Goal: Transaction & Acquisition: Purchase product/service

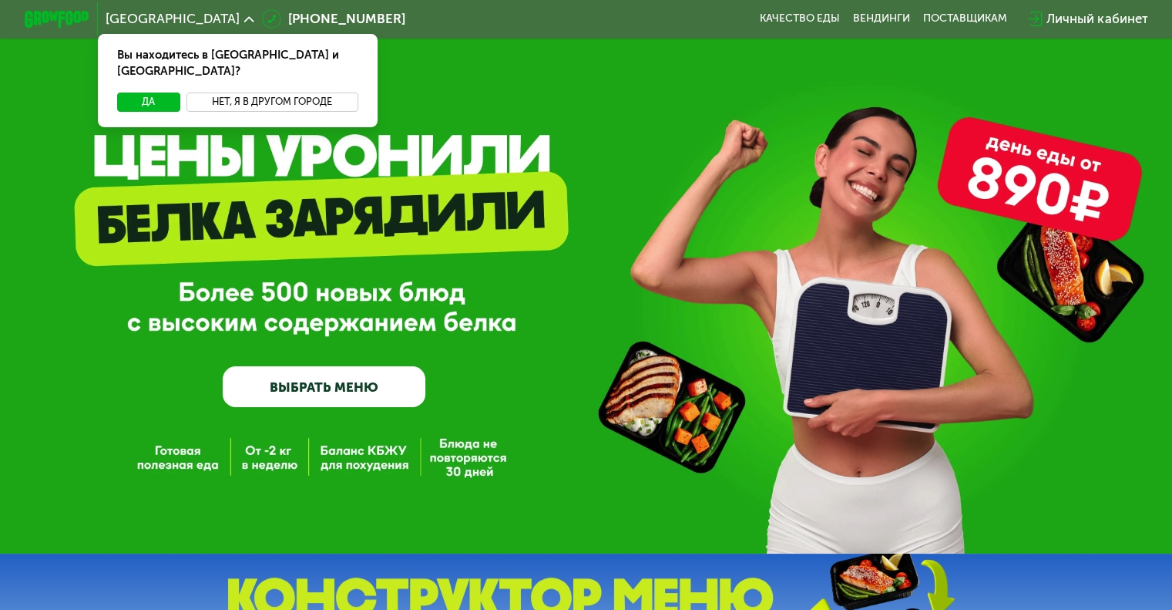
click at [243, 92] on button "Нет, я в другом городе" at bounding box center [272, 101] width 172 height 19
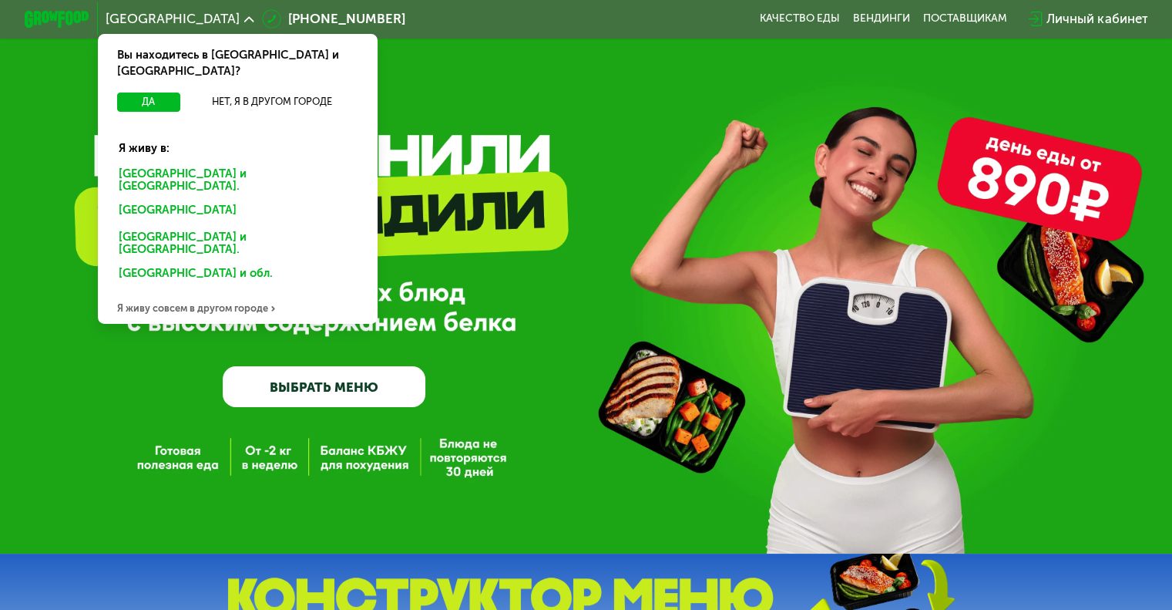
click at [200, 199] on div "Санкт-Петербурге и обл." at bounding box center [234, 212] width 254 height 26
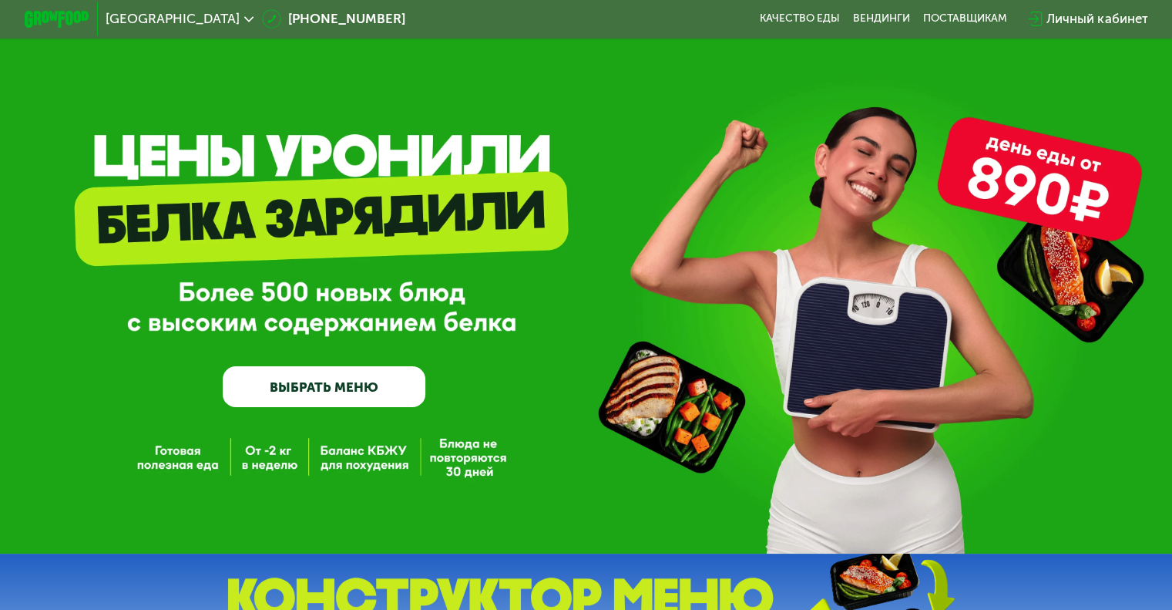
click at [268, 388] on link "ВЫБРАТЬ МЕНЮ" at bounding box center [324, 386] width 203 height 41
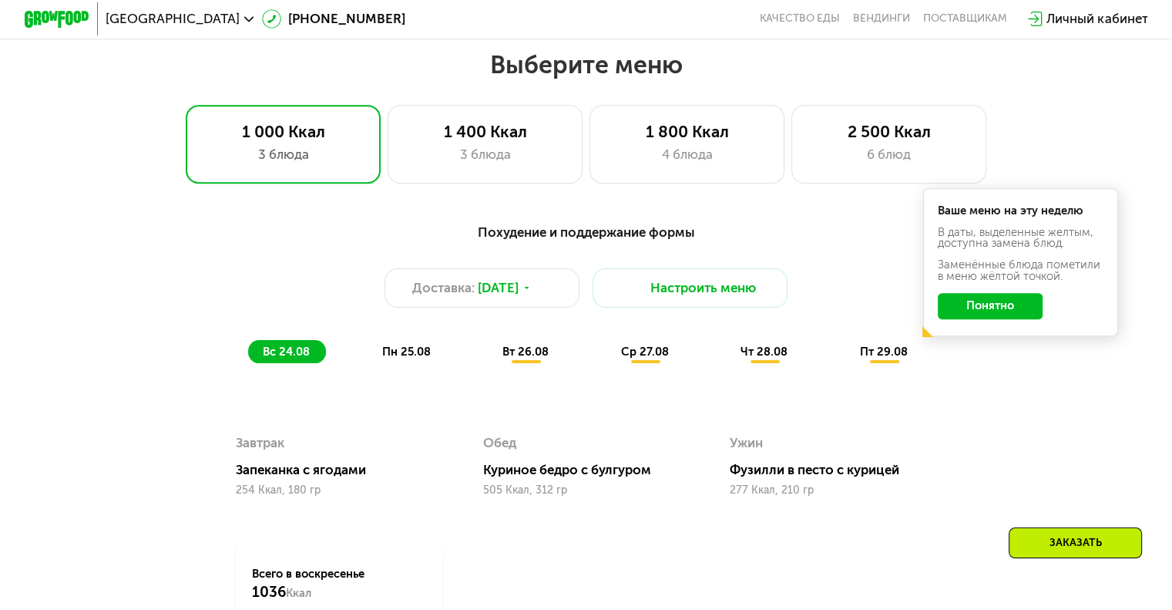
scroll to position [693, 0]
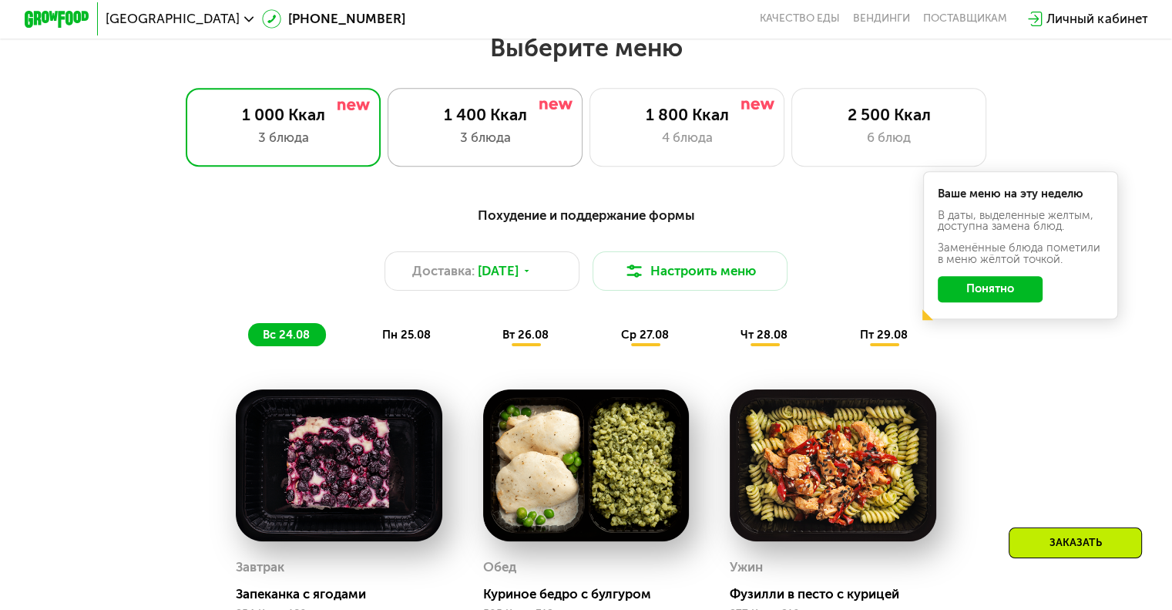
click at [479, 124] on div "1 400 Ккал" at bounding box center [485, 114] width 161 height 19
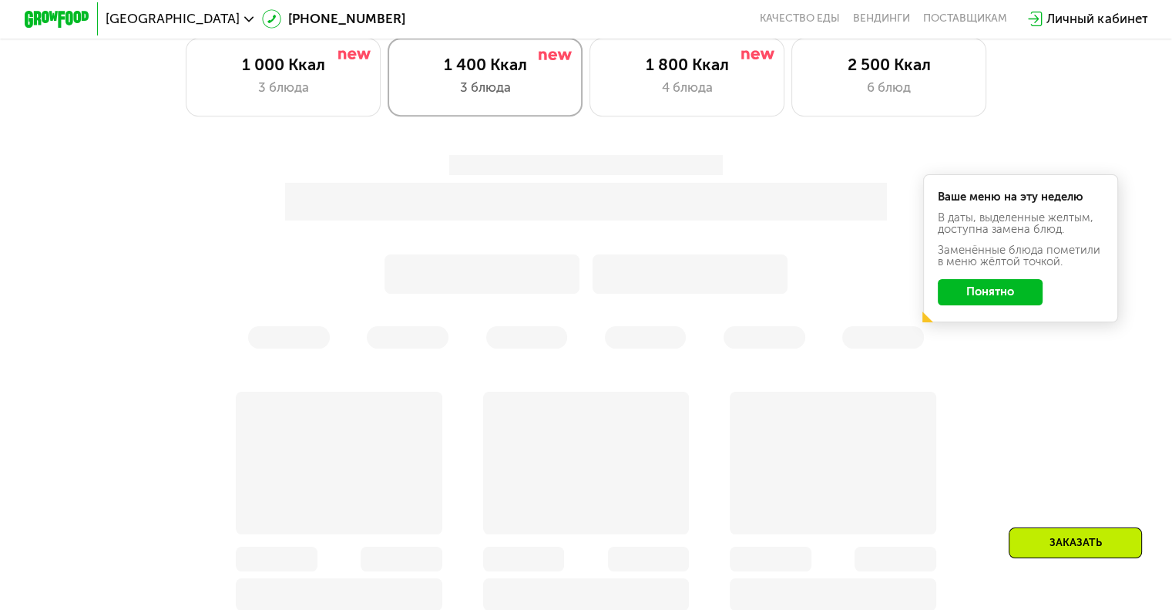
scroll to position [771, 0]
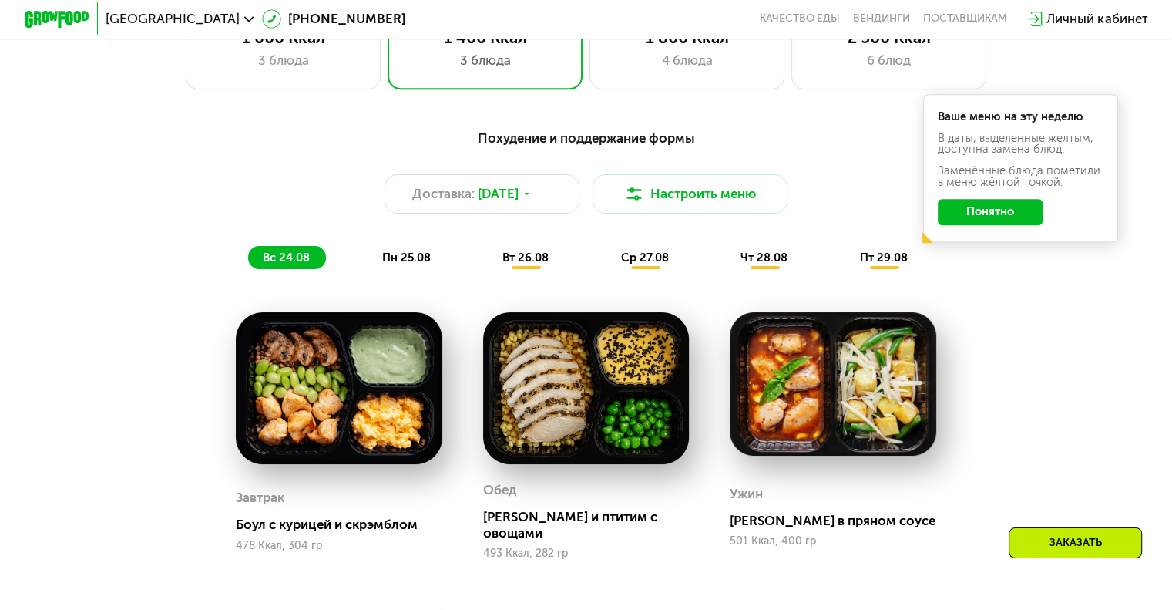
click at [488, 255] on div "пн 25.08" at bounding box center [526, 257] width 77 height 23
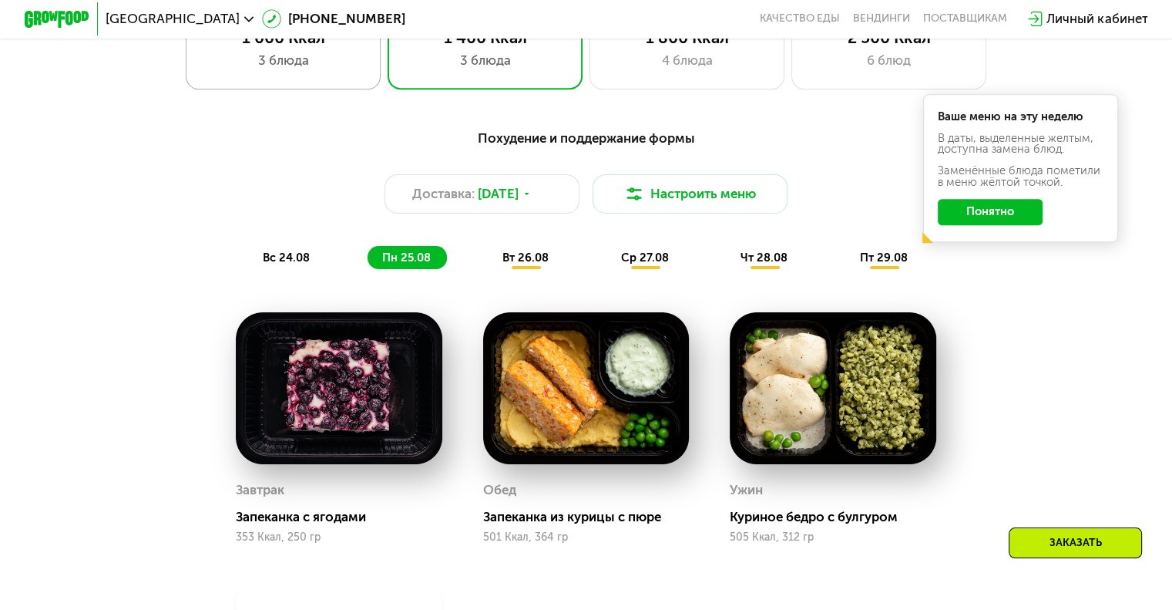
click at [319, 70] on div "3 блюда" at bounding box center [283, 60] width 161 height 19
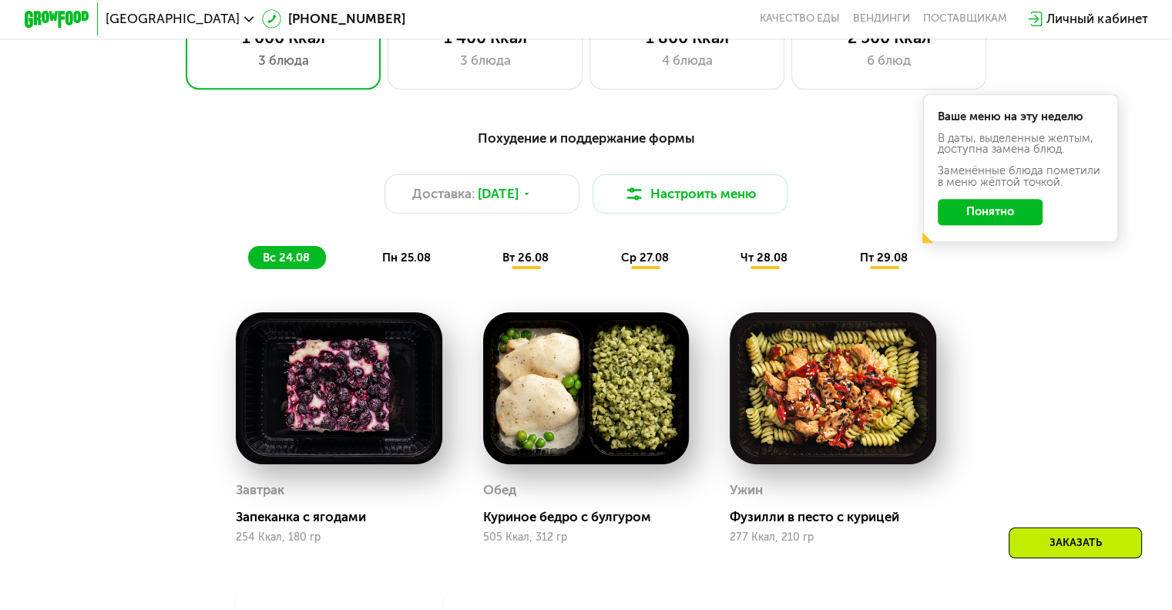
click at [395, 264] on span "пн 25.08" at bounding box center [406, 257] width 49 height 14
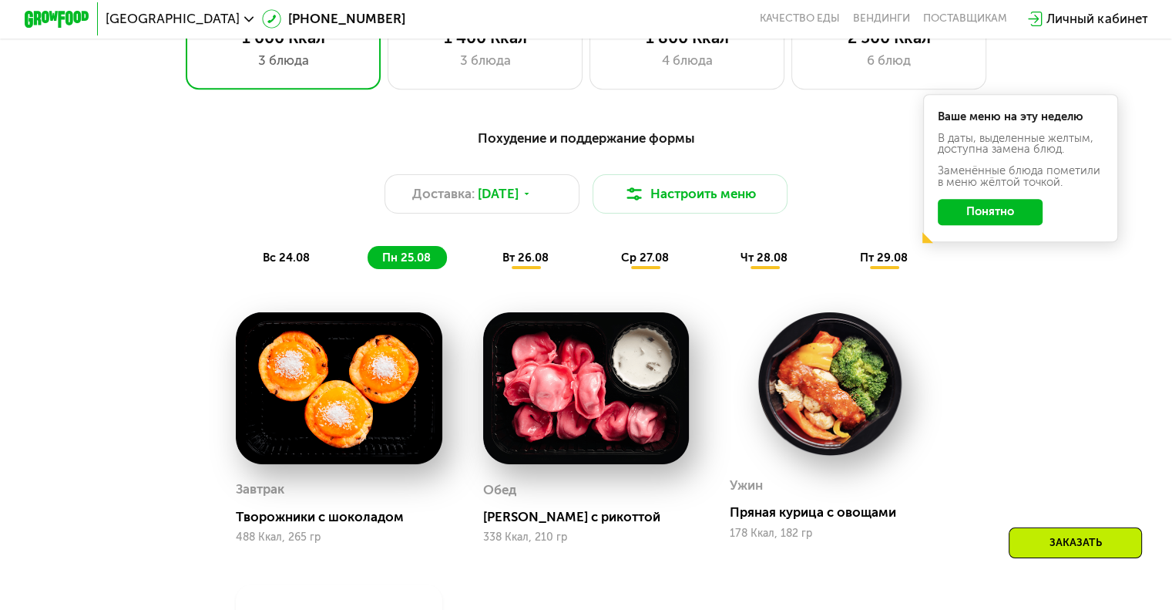
click at [606, 269] on div "вт 26.08" at bounding box center [645, 257] width 79 height 23
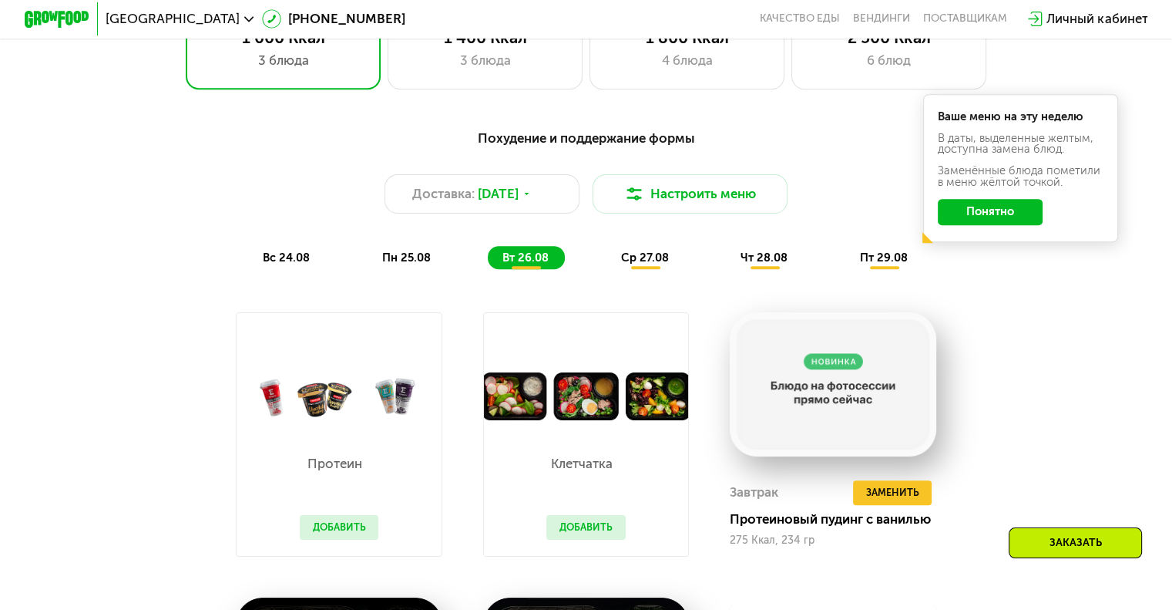
click at [650, 264] on span "ср 27.08" at bounding box center [645, 257] width 48 height 14
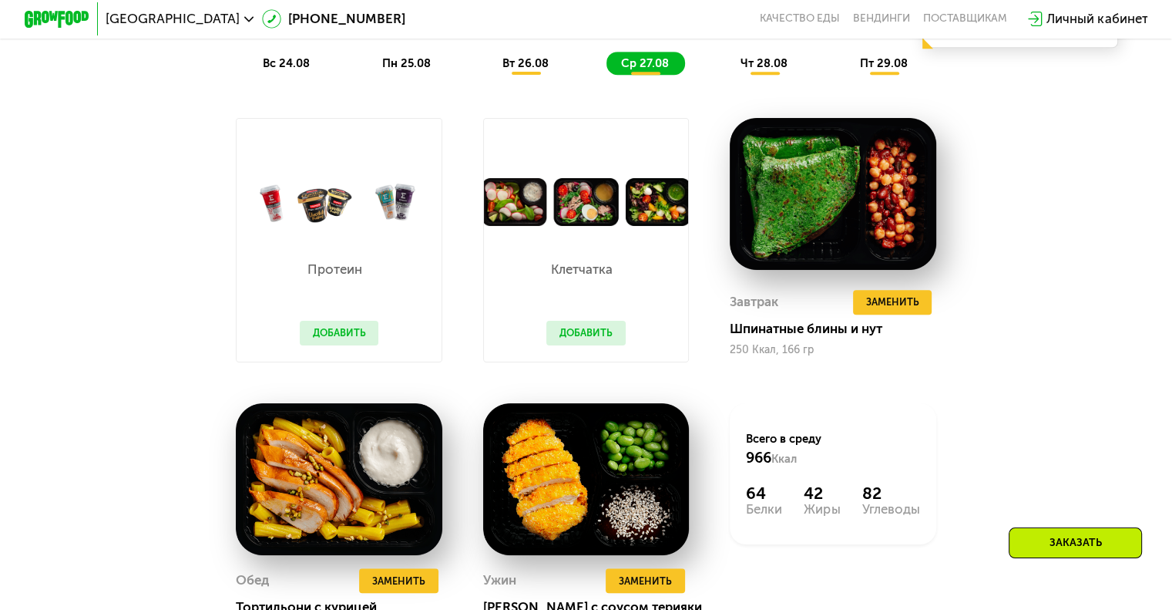
scroll to position [925, 0]
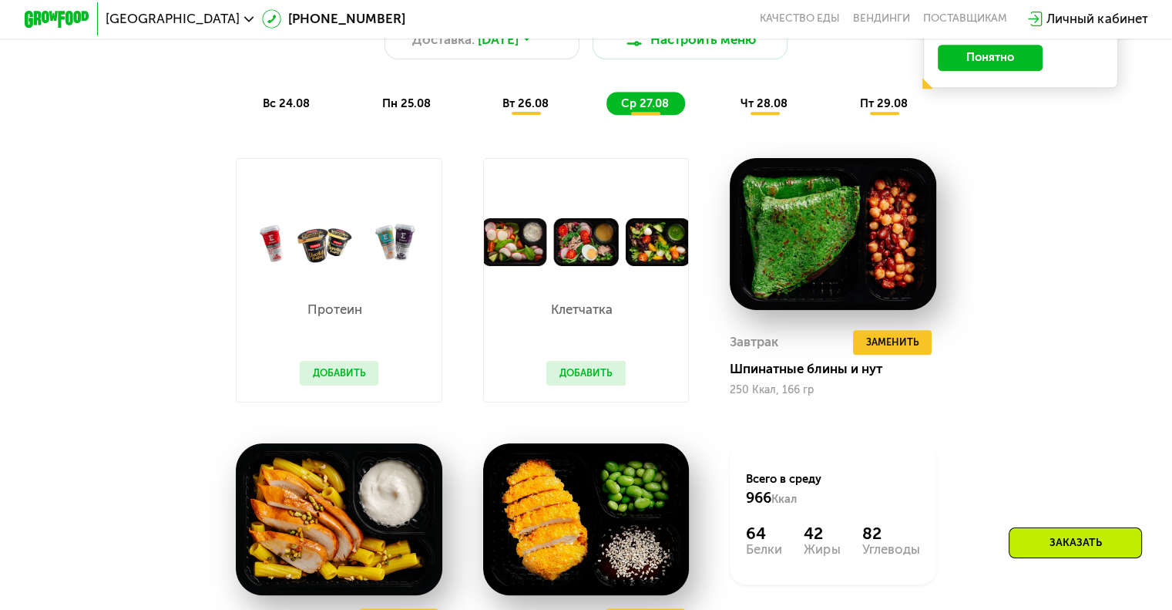
click at [764, 110] on span "чт 28.08" at bounding box center [764, 103] width 47 height 14
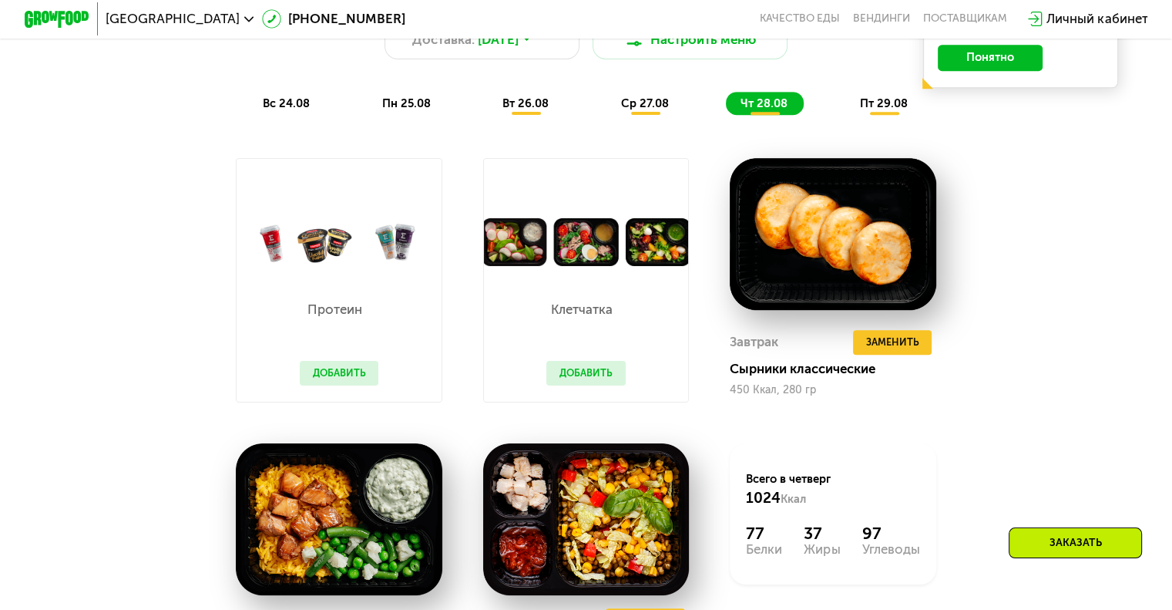
click at [876, 106] on span "пт 29.08" at bounding box center [884, 103] width 48 height 14
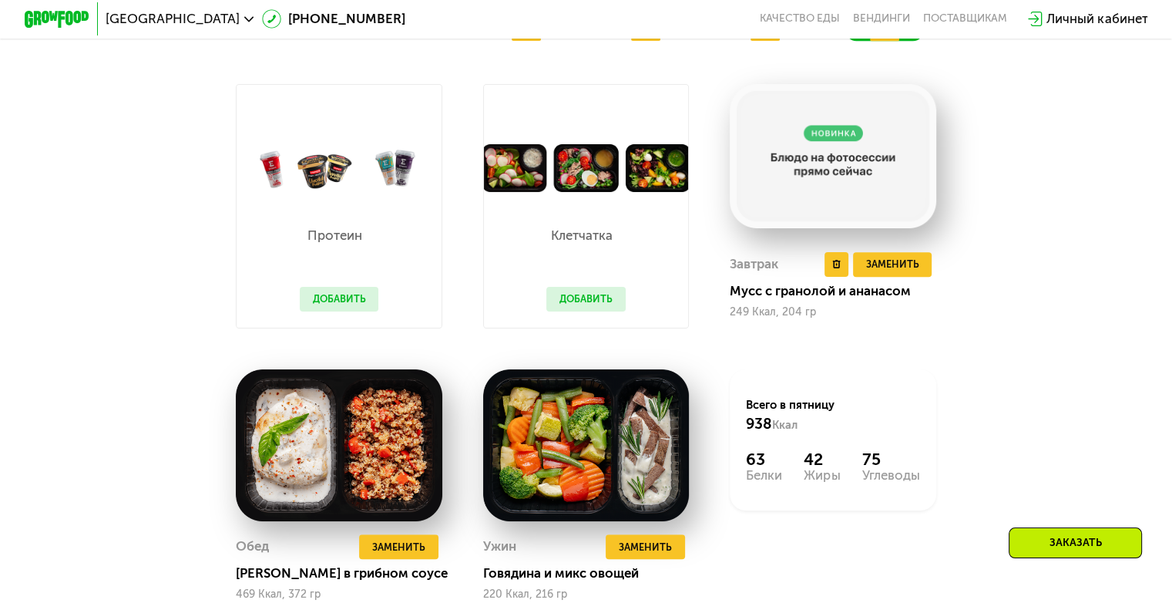
scroll to position [1079, 0]
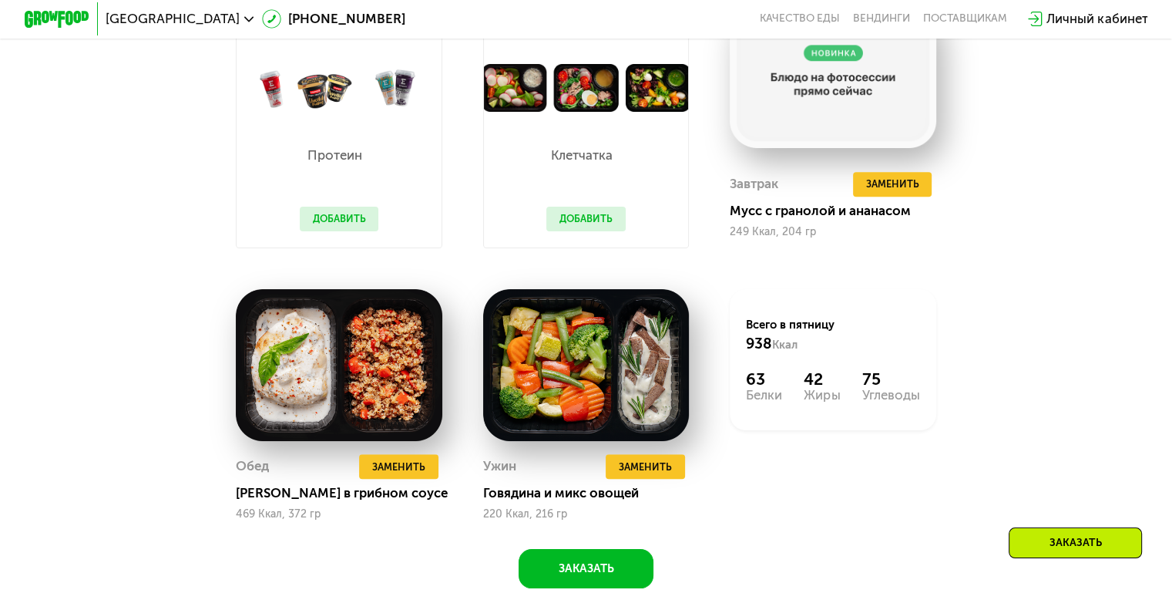
click at [110, 240] on div "Похудение и поддержание формы Доставка: [DATE] Настроить меню вс 24.08 пн 25.08…" at bounding box center [586, 198] width 1002 height 777
